Goal: Understand process/instructions

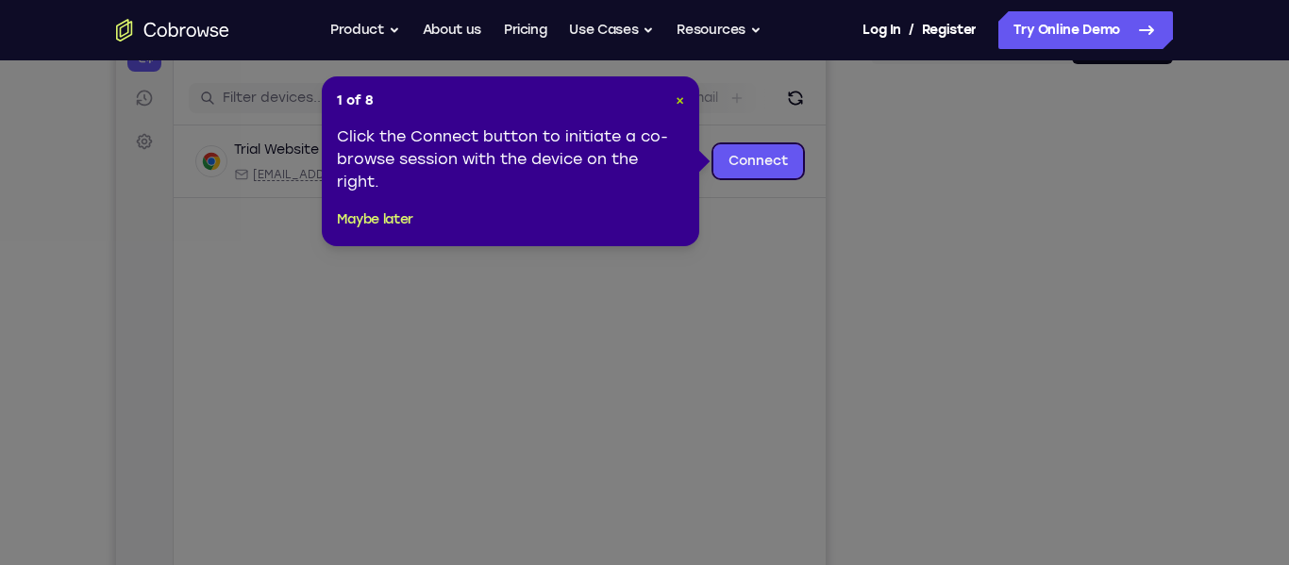
click at [682, 95] on span "×" at bounding box center [680, 100] width 8 height 16
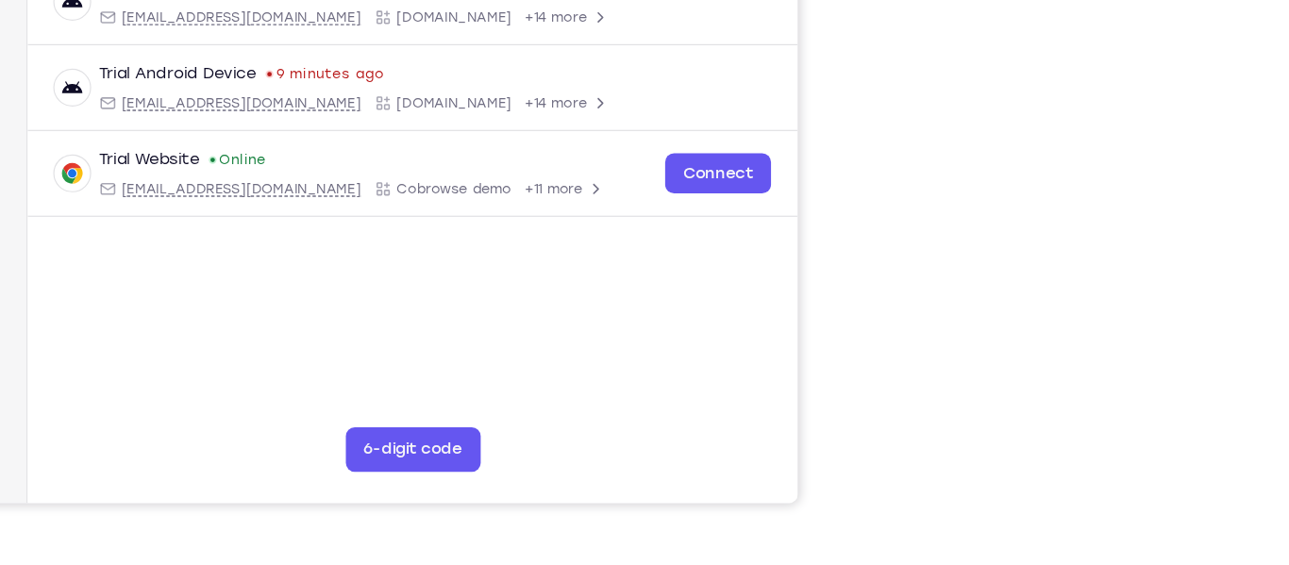
scroll to position [370, 0]
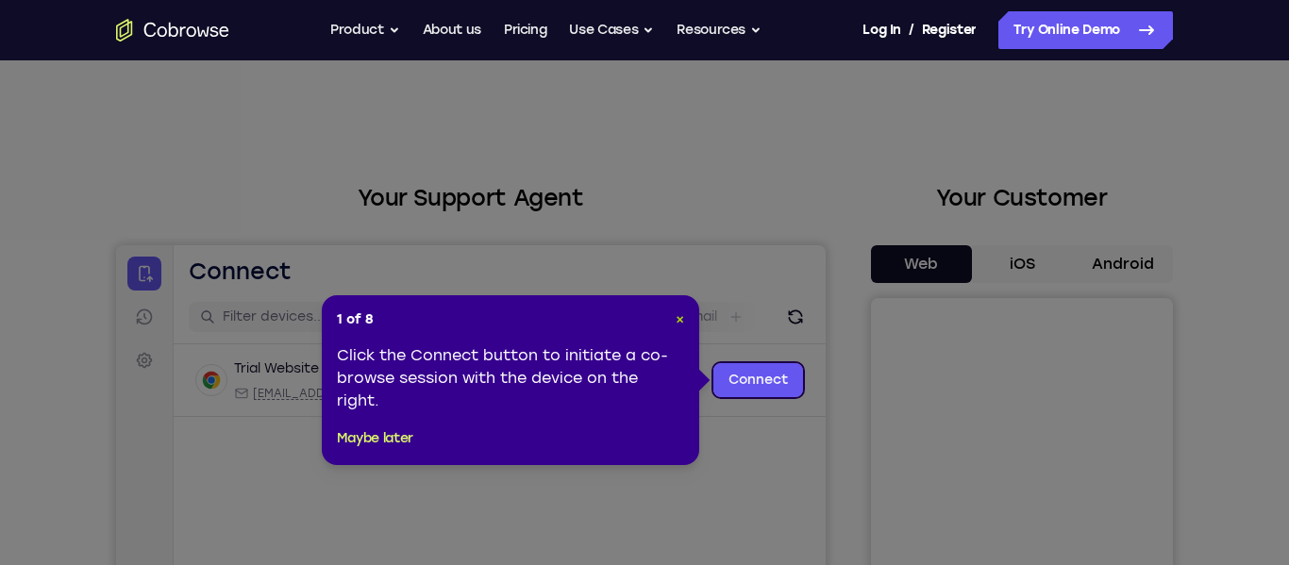
click at [681, 320] on span "×" at bounding box center [680, 319] width 8 height 16
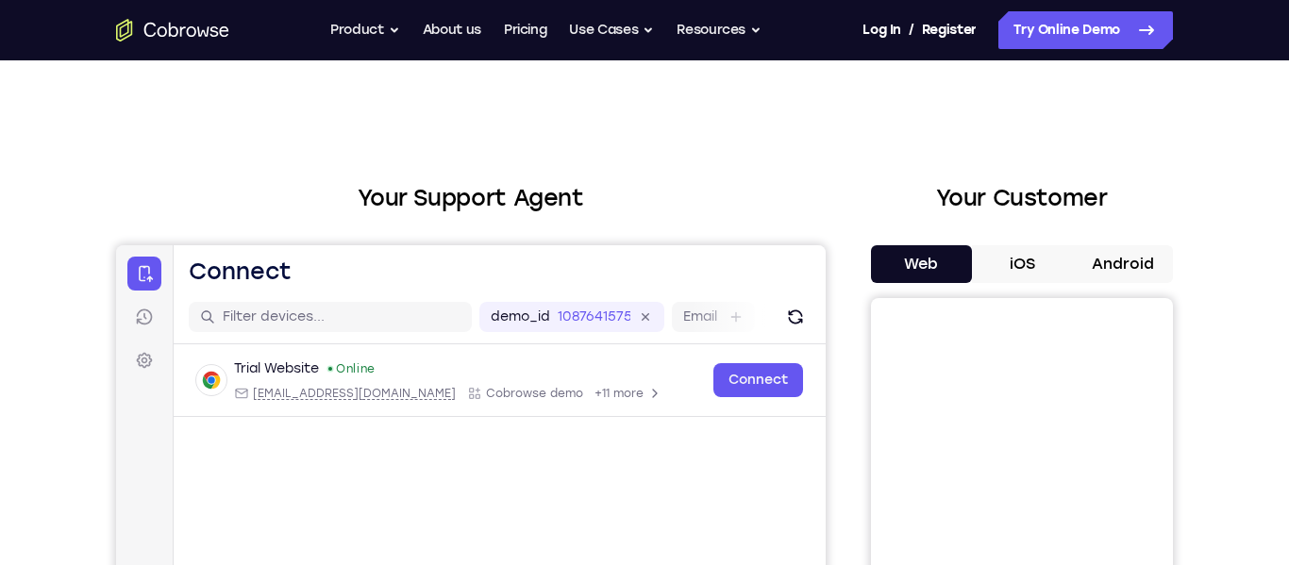
click at [1120, 262] on button "Android" at bounding box center [1122, 264] width 101 height 38
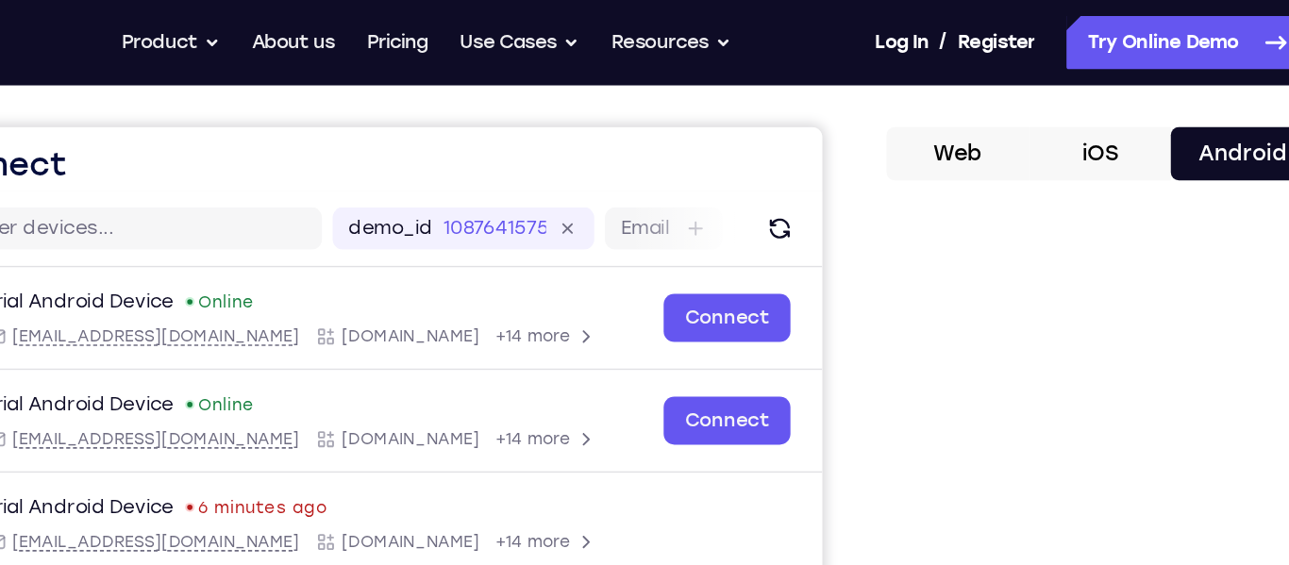
scroll to position [142, 0]
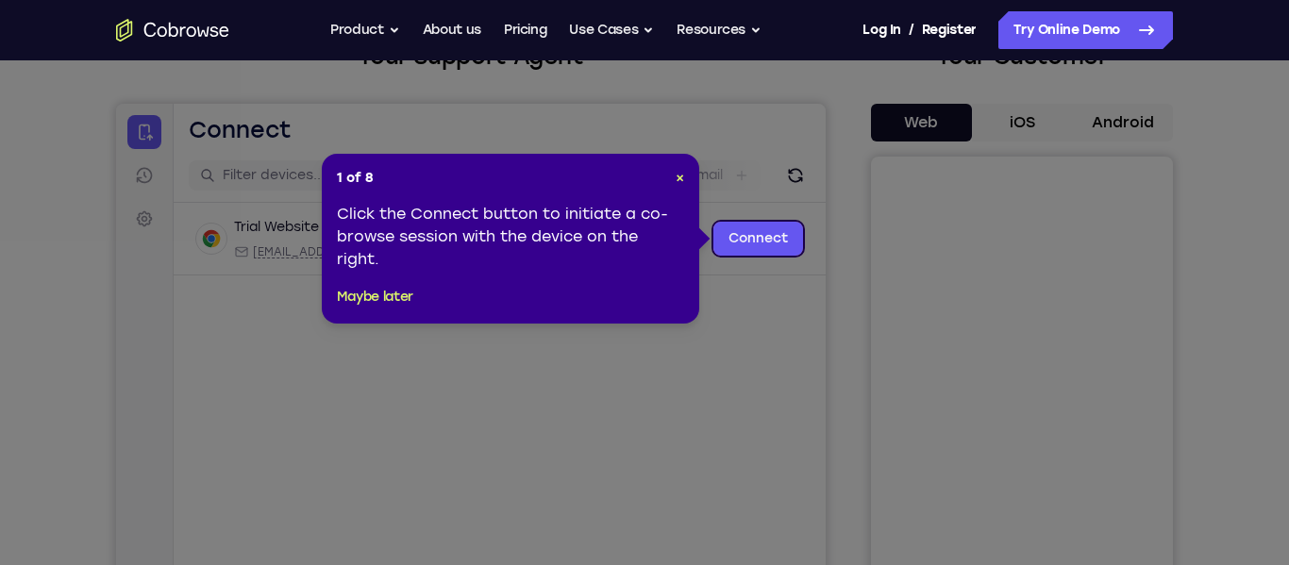
click at [739, 194] on icon at bounding box center [644, 282] width 1289 height 565
click at [678, 179] on span "×" at bounding box center [680, 178] width 8 height 16
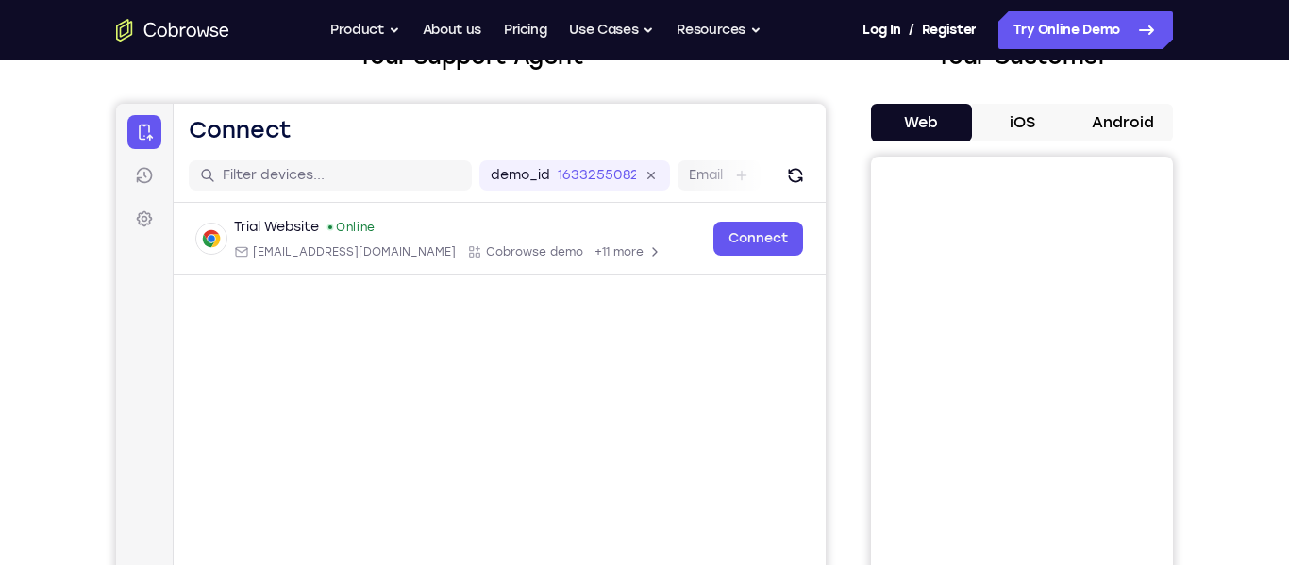
click at [1108, 131] on button "Android" at bounding box center [1122, 123] width 101 height 38
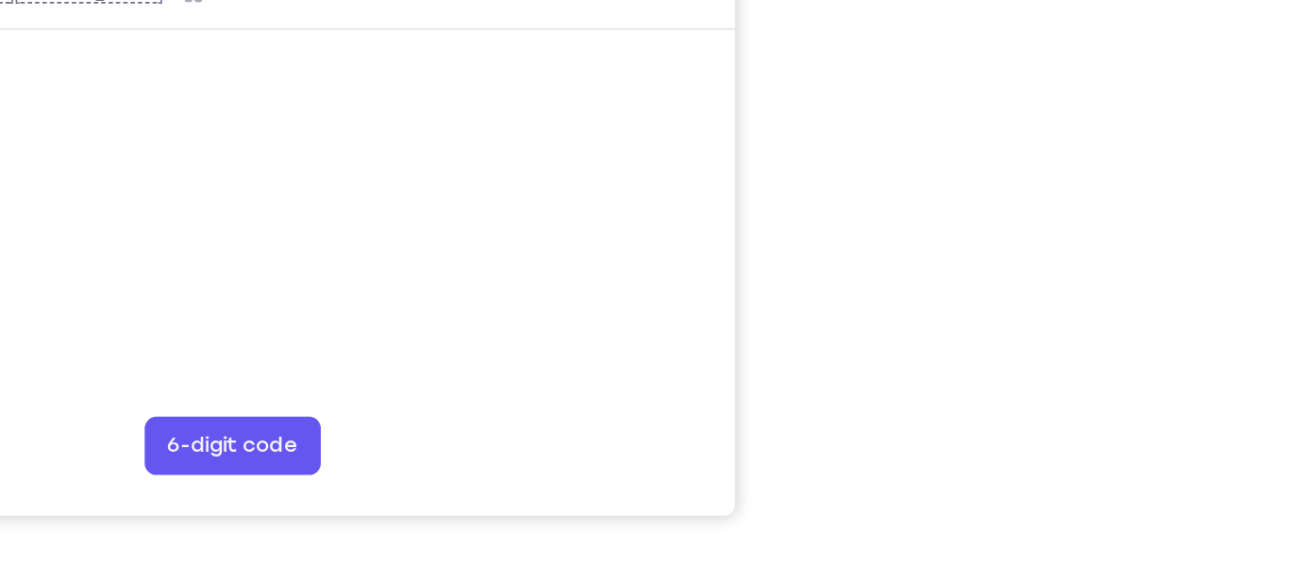
scroll to position [343, 0]
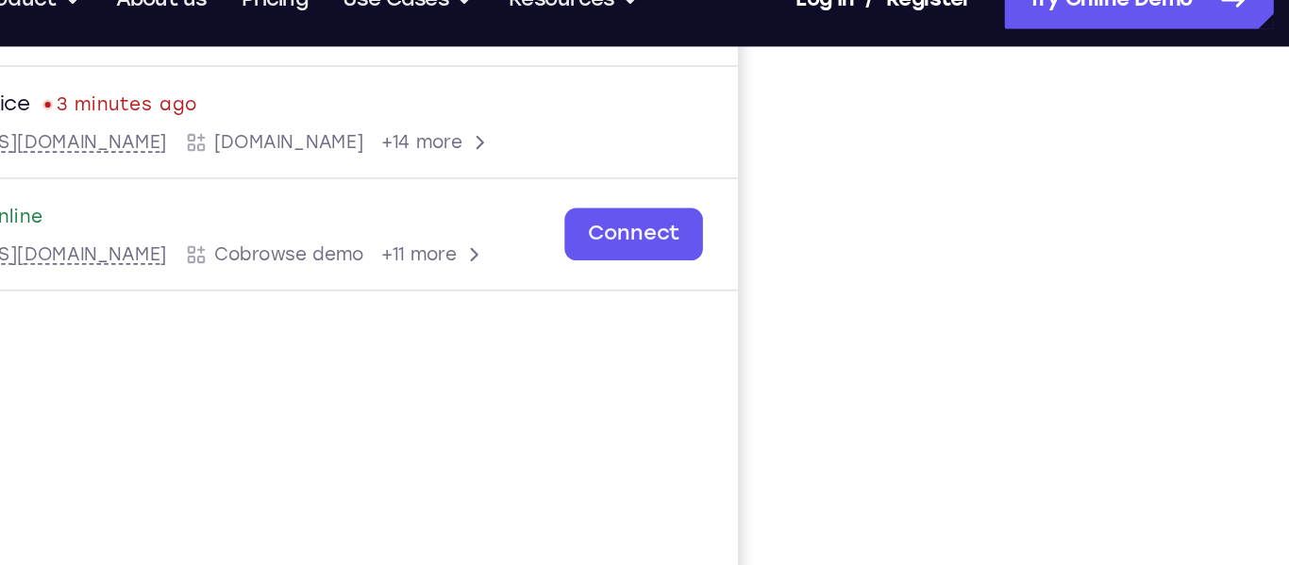
click at [916, 59] on nav "Go back Powerful, Flexible and Trustworthy. Avoid all extra friction for both A…" at bounding box center [644, 30] width 1289 height 60
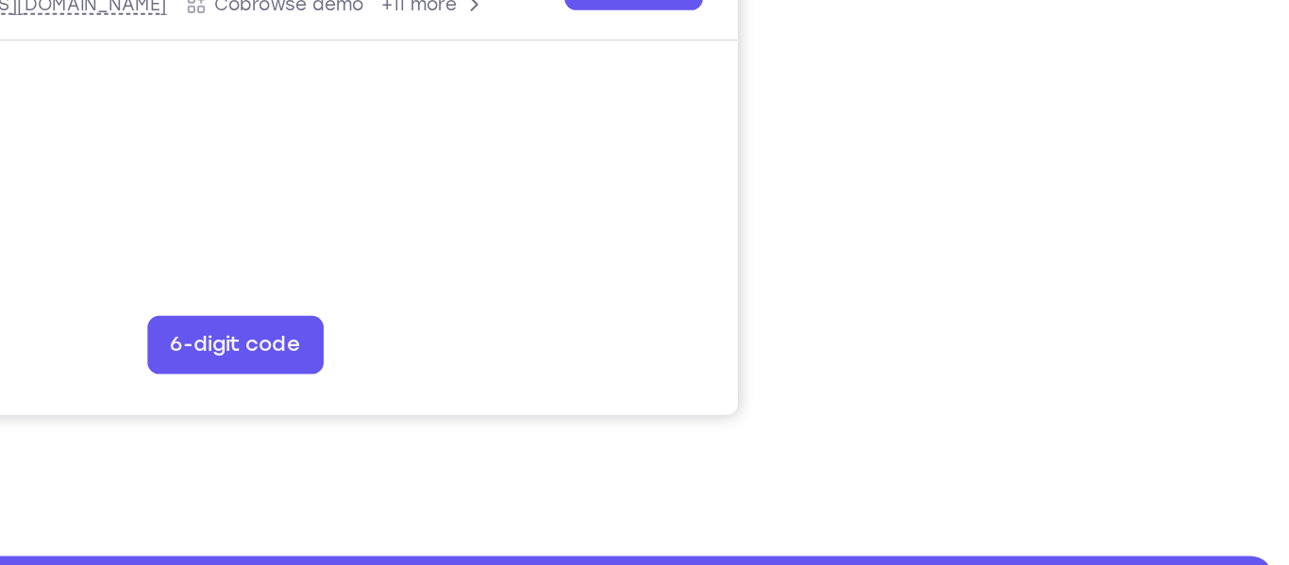
scroll to position [421, 0]
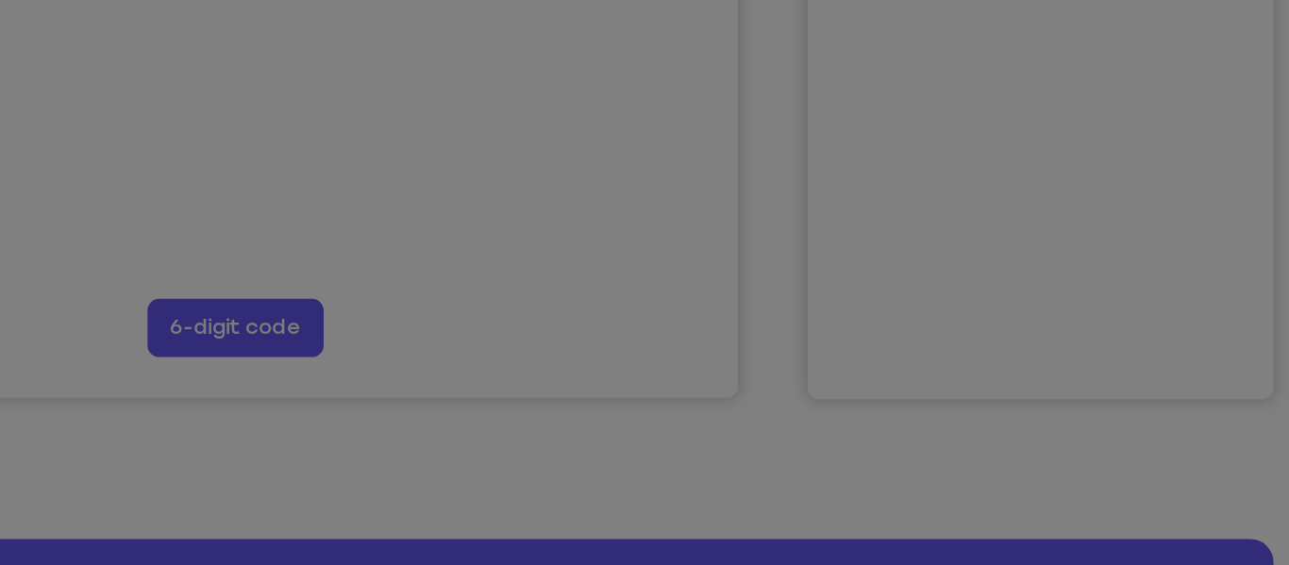
click at [814, 325] on icon at bounding box center [644, 253] width 1289 height 623
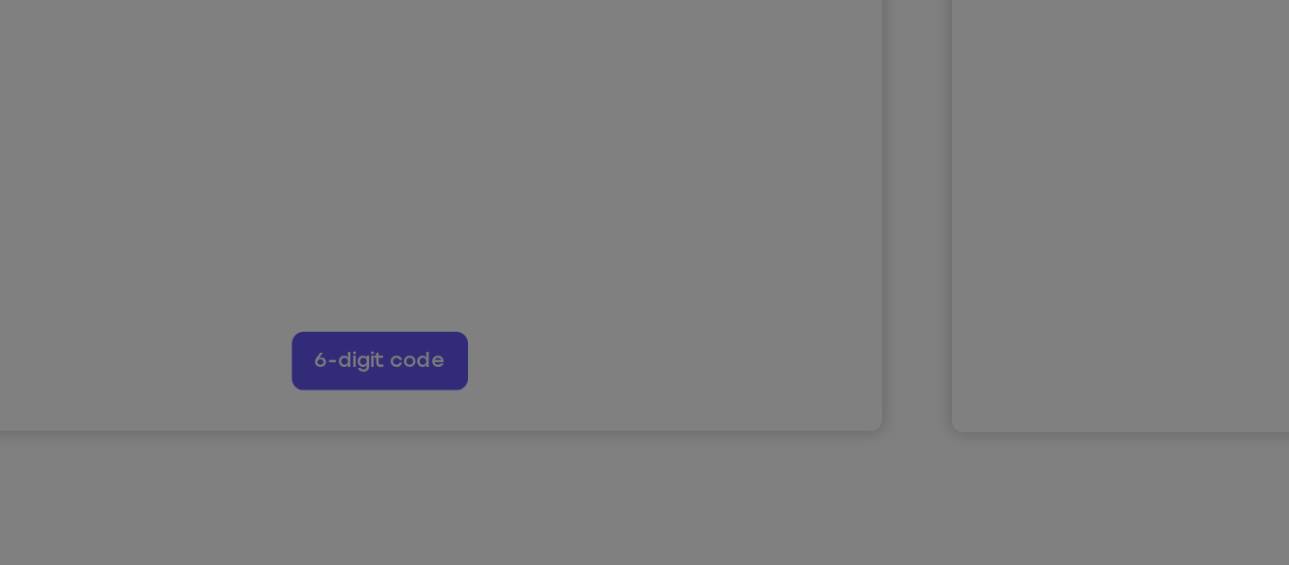
scroll to position [419, 0]
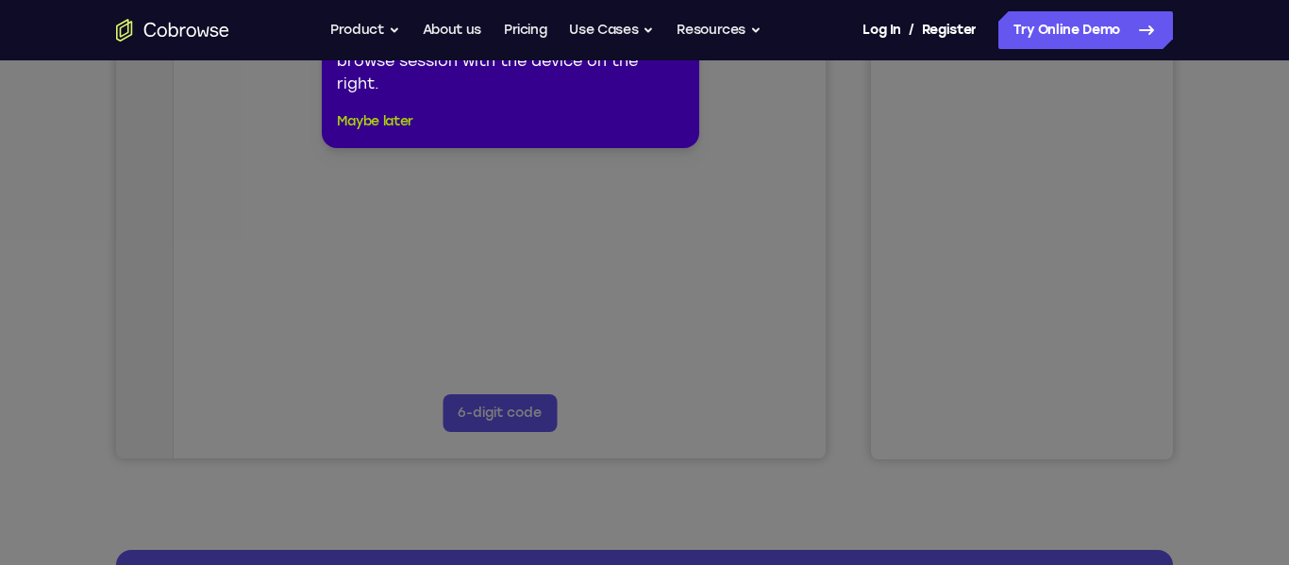
click at [381, 125] on button "Maybe later" at bounding box center [375, 121] width 76 height 23
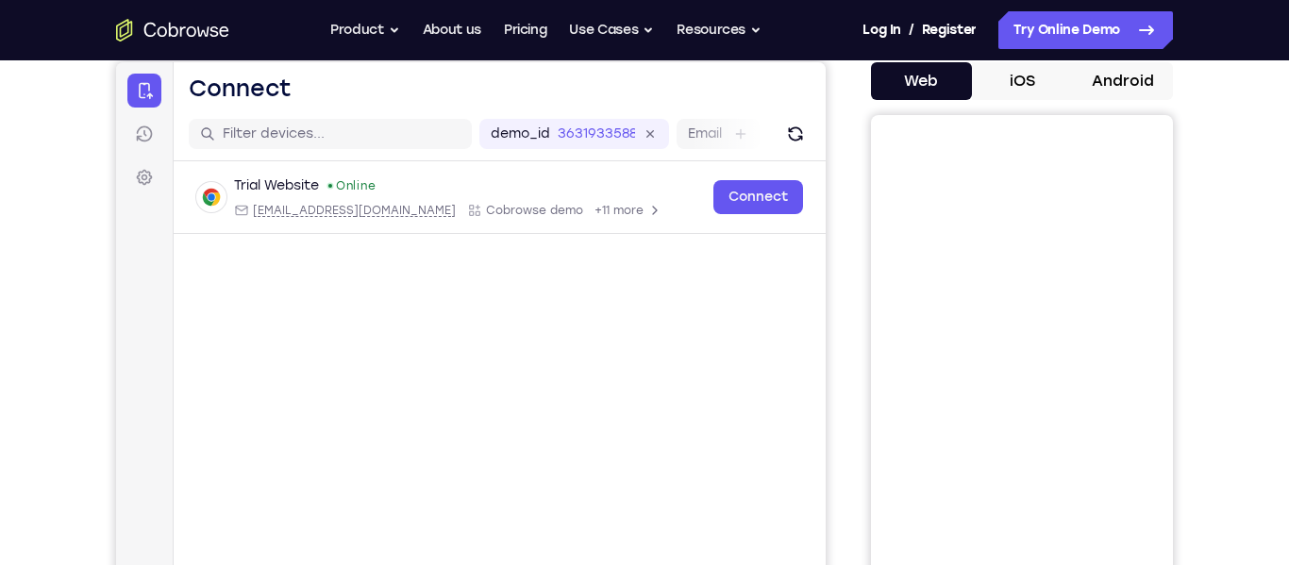
scroll to position [168, 0]
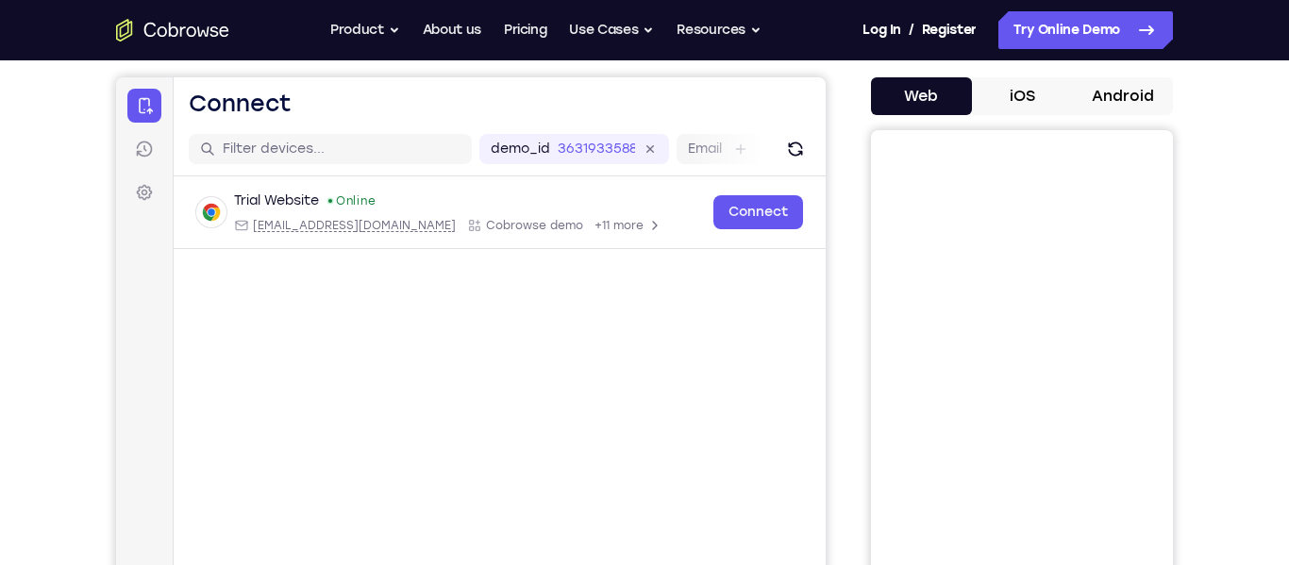
click at [1123, 93] on button "Android" at bounding box center [1122, 96] width 101 height 38
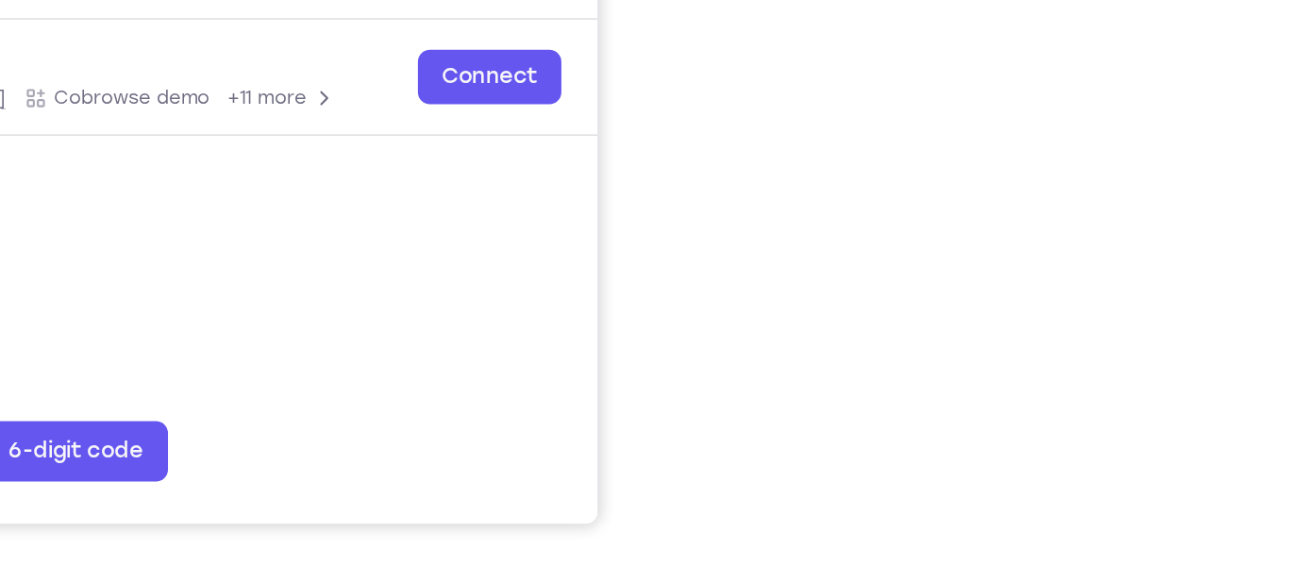
scroll to position [345, 0]
